Goal: Transaction & Acquisition: Purchase product/service

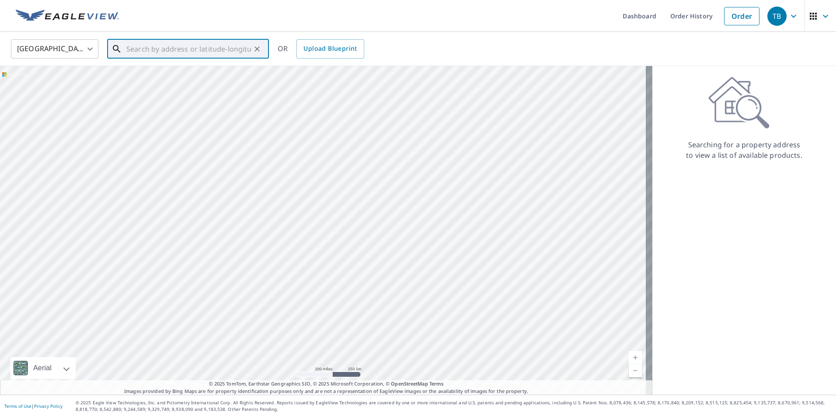
click at [138, 52] on input "text" at bounding box center [188, 49] width 125 height 24
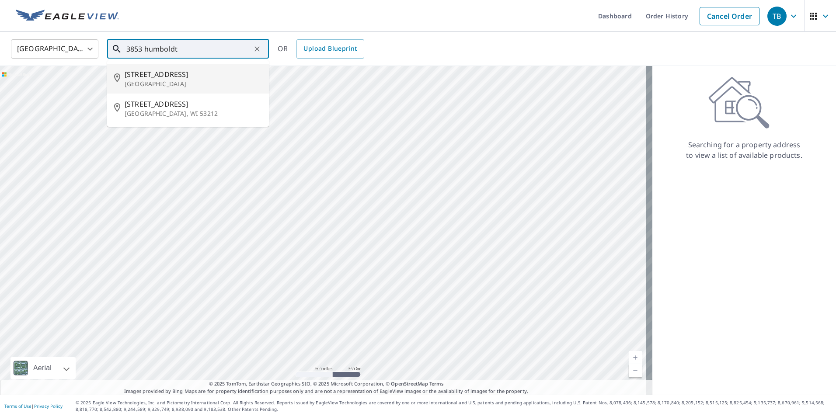
click at [165, 70] on span "[STREET_ADDRESS]" at bounding box center [193, 74] width 137 height 10
type input "[STREET_ADDRESS]"
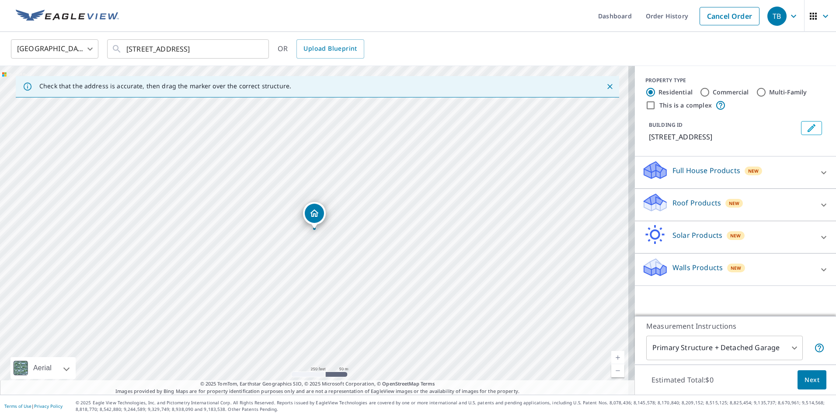
click at [773, 217] on div "Roof Products New" at bounding box center [727, 204] width 171 height 25
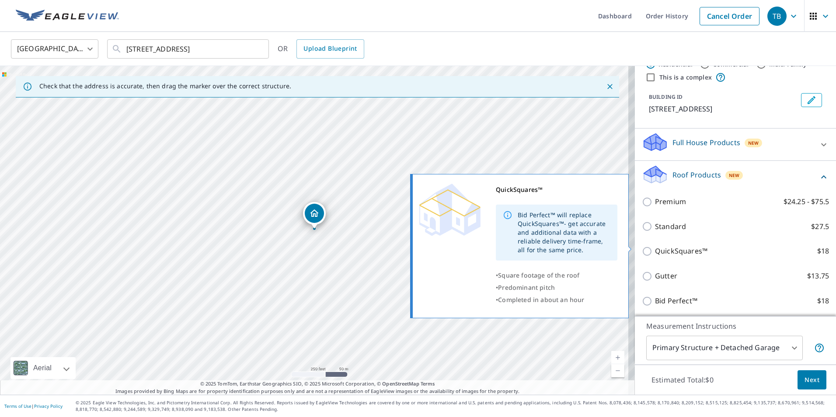
scroll to position [44, 0]
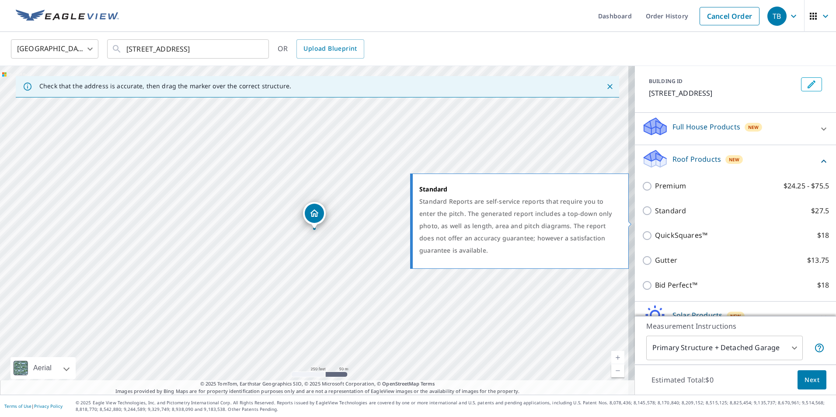
click at [666, 216] on p "Standard" at bounding box center [670, 210] width 31 height 11
click at [655, 216] on input "Standard $27.5" at bounding box center [648, 210] width 13 height 10
checkbox input "true"
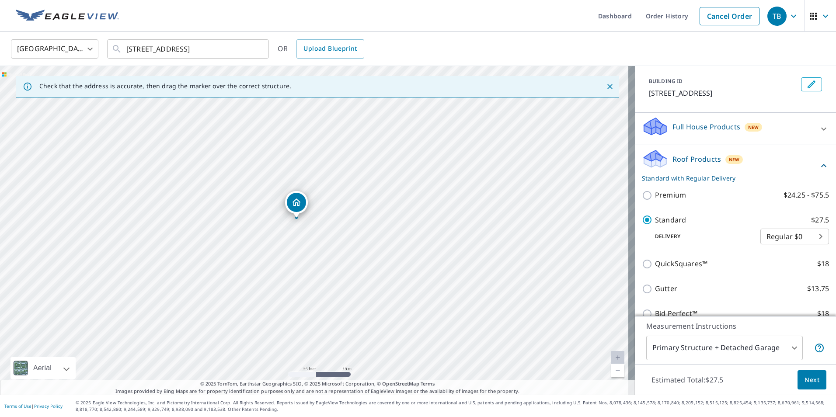
drag, startPoint x: 318, startPoint y: 212, endPoint x: 301, endPoint y: 207, distance: 17.7
click at [335, 251] on div "[STREET_ADDRESS]" at bounding box center [317, 230] width 635 height 329
drag, startPoint x: 521, startPoint y: 195, endPoint x: 451, endPoint y: 213, distance: 72.3
click at [451, 213] on div "[STREET_ADDRESS]" at bounding box center [317, 230] width 635 height 329
drag, startPoint x: 316, startPoint y: 275, endPoint x: 392, endPoint y: 255, distance: 79.2
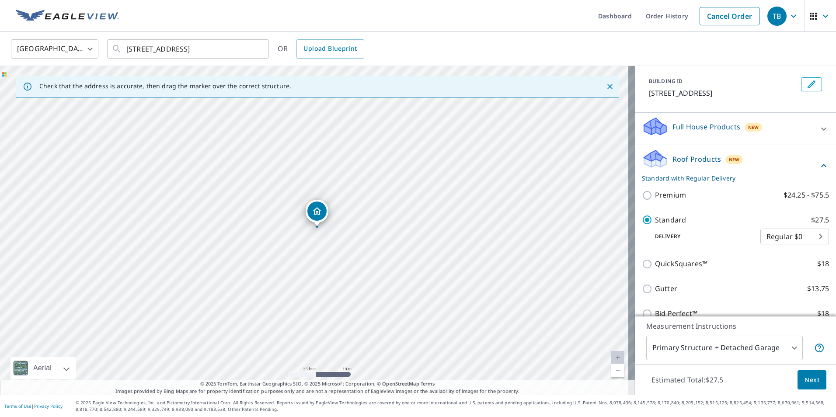
click at [392, 255] on div "[STREET_ADDRESS]" at bounding box center [317, 230] width 635 height 329
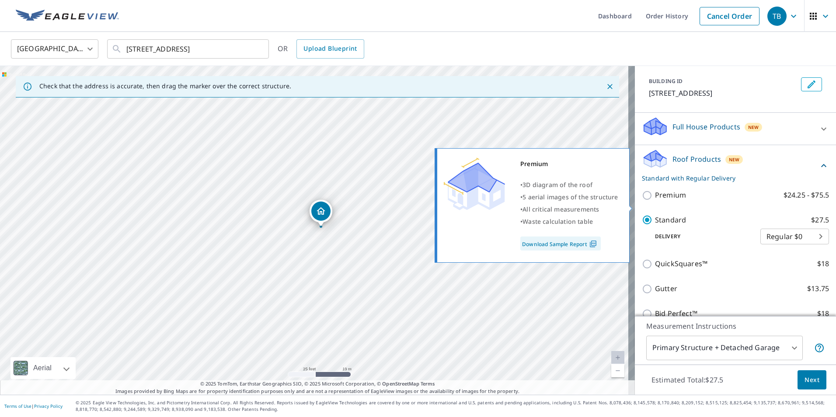
click at [655, 201] on p "Premium" at bounding box center [670, 195] width 31 height 11
click at [653, 201] on input "Premium $24.25 - $75.5" at bounding box center [648, 195] width 13 height 10
checkbox input "true"
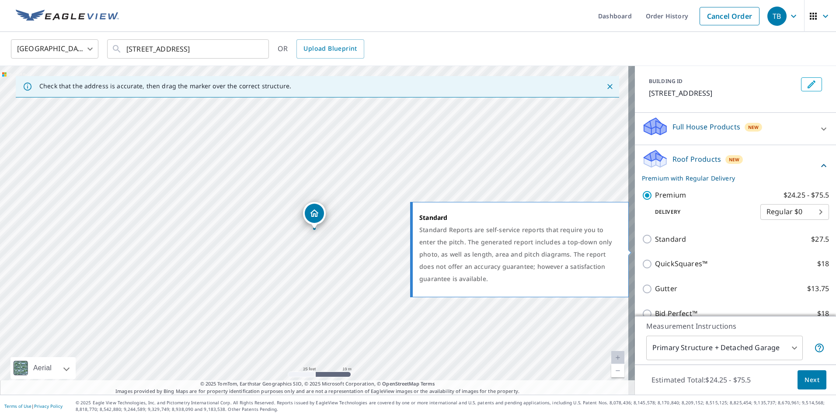
click at [664, 245] on p "Standard" at bounding box center [670, 239] width 31 height 11
click at [655, 244] on input "Standard $27.5" at bounding box center [648, 239] width 13 height 10
checkbox input "true"
checkbox input "false"
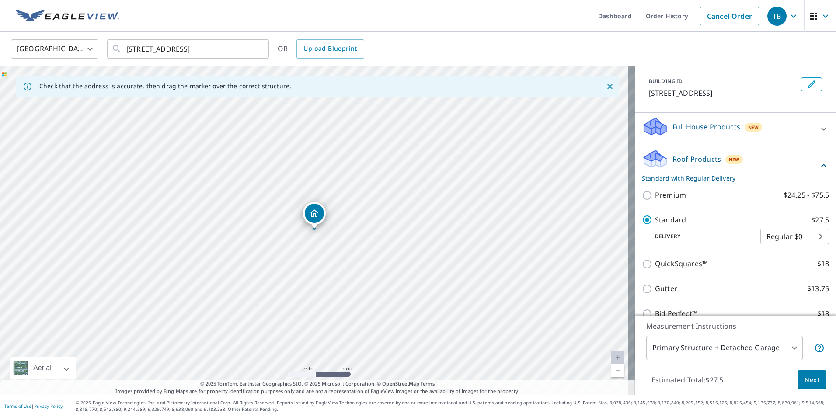
click at [808, 381] on span "Next" at bounding box center [811, 380] width 15 height 11
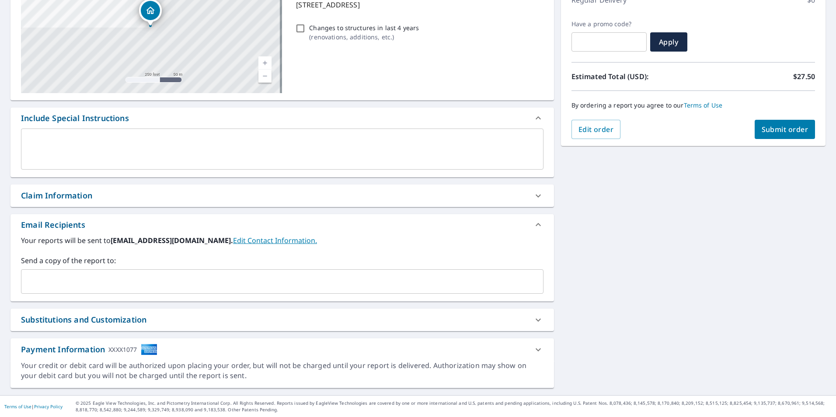
scroll to position [133, 0]
click at [779, 129] on span "Submit order" at bounding box center [784, 129] width 47 height 10
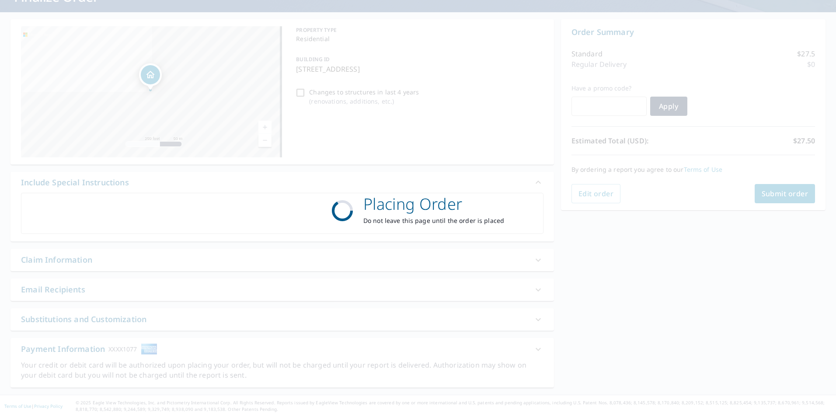
scroll to position [69, 0]
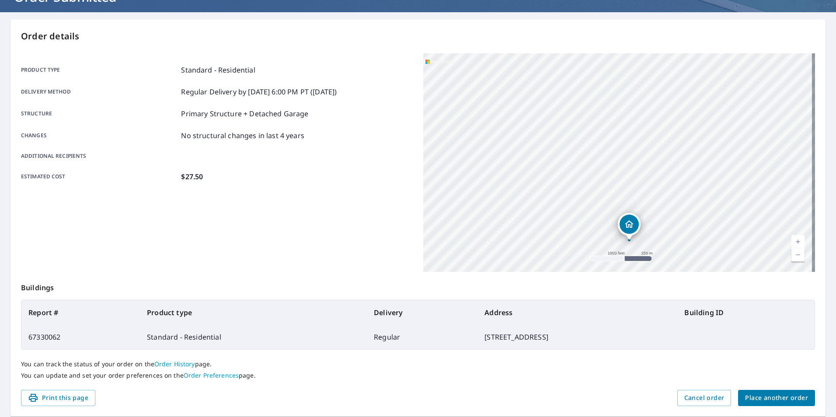
click at [765, 396] on span "Place another order" at bounding box center [776, 397] width 63 height 11
